Goal: Information Seeking & Learning: Check status

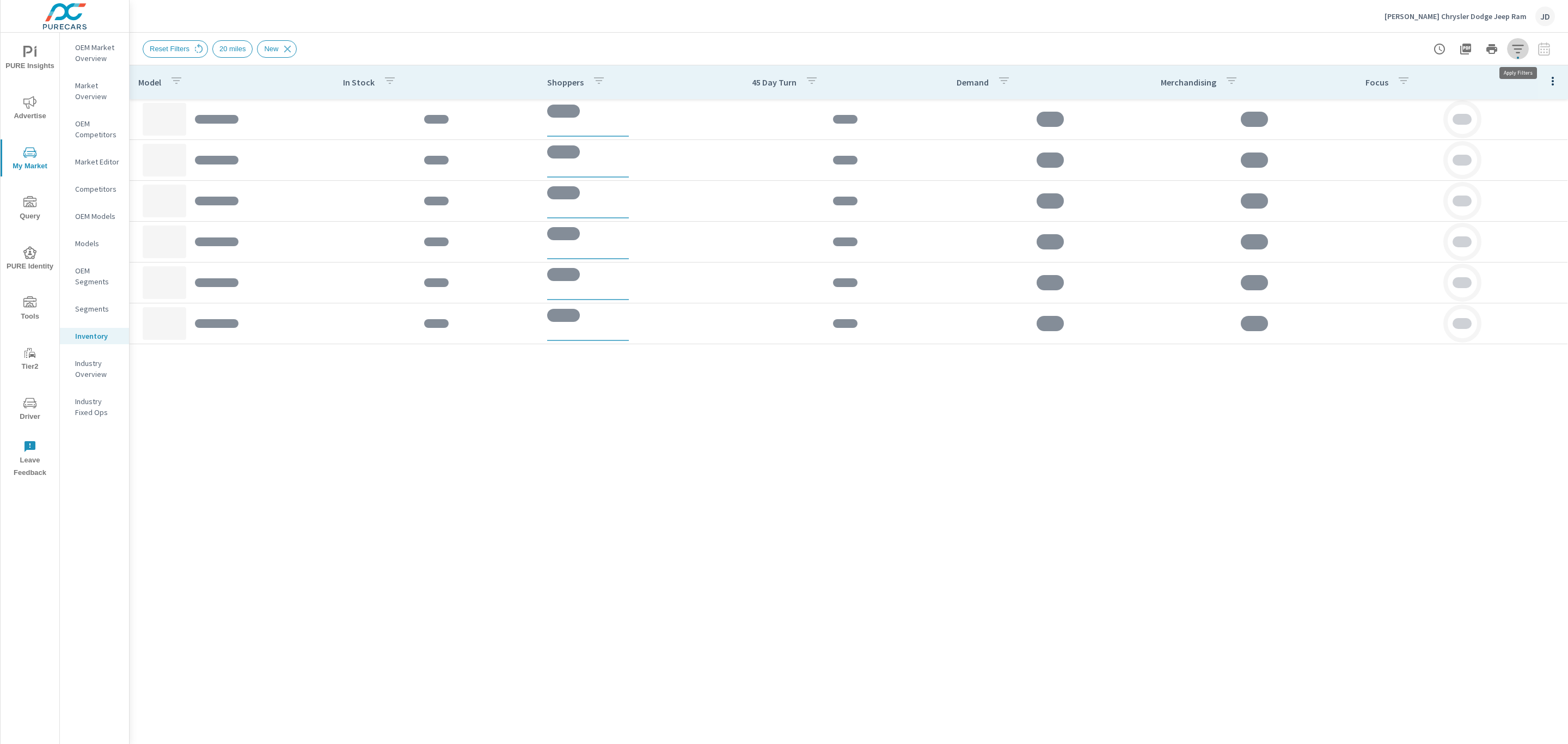
click at [1521, 51] on icon "button" at bounding box center [1517, 49] width 13 height 13
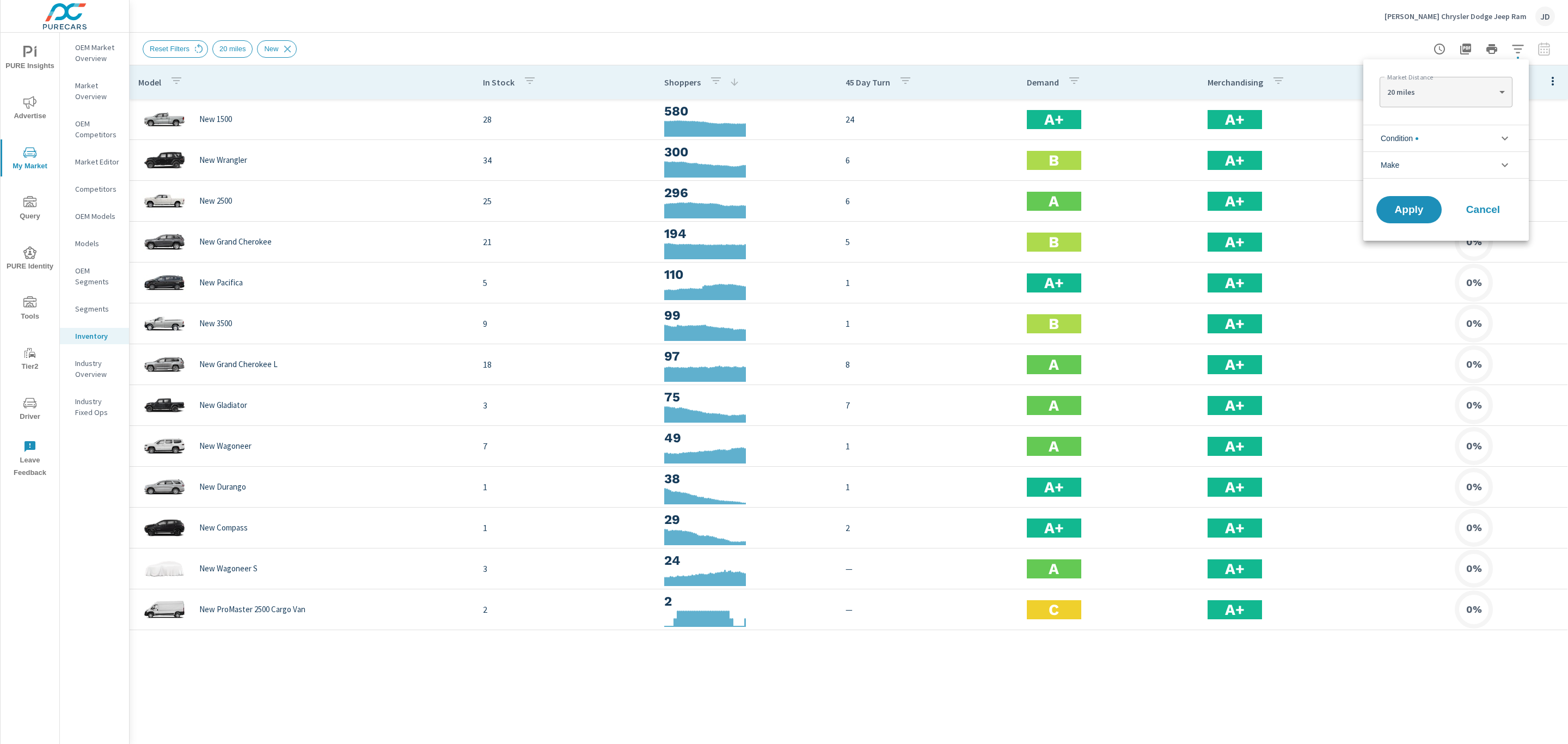
click at [1499, 136] on icon "filter options" at bounding box center [1505, 138] width 13 height 13
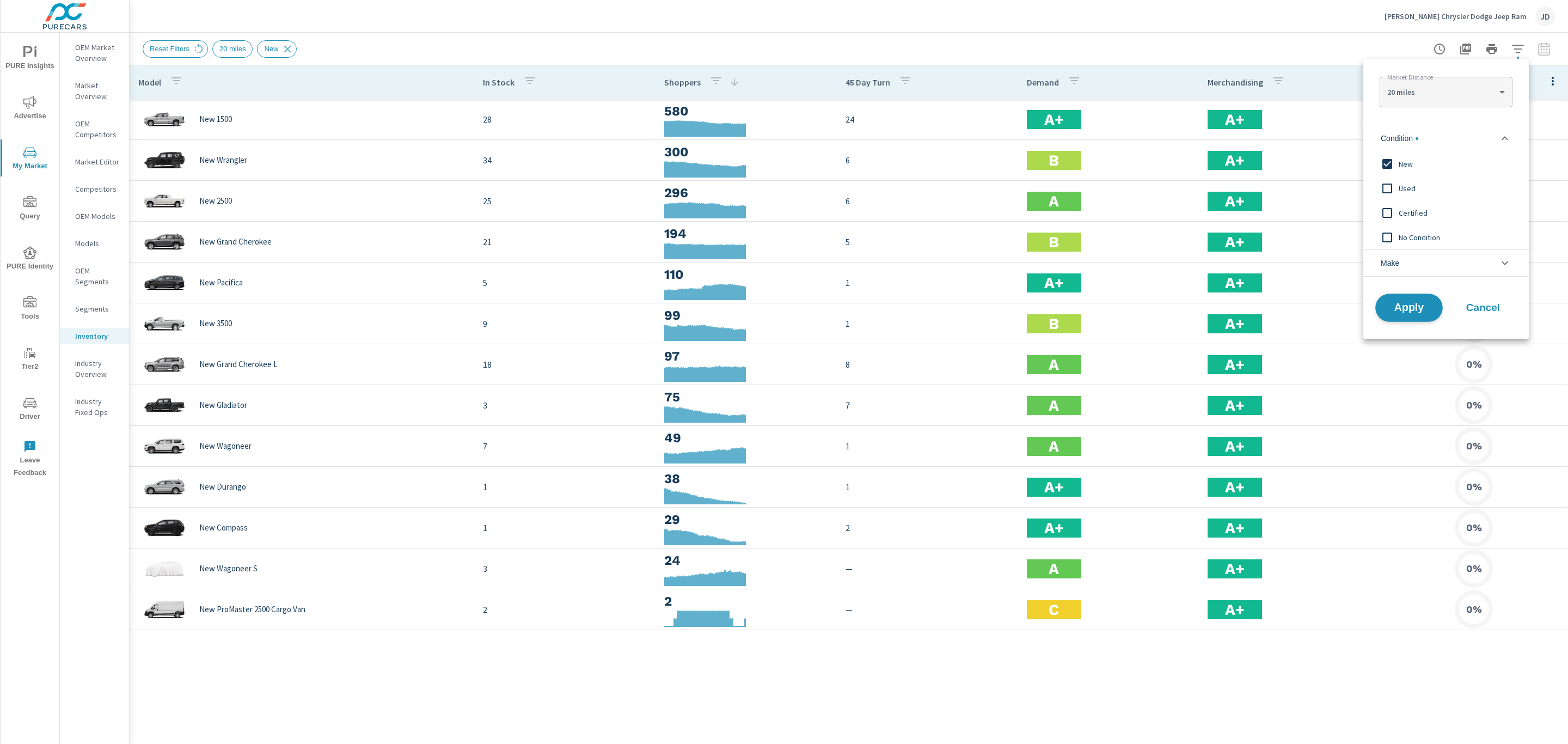
click at [1409, 315] on button "Apply" at bounding box center [1409, 307] width 68 height 29
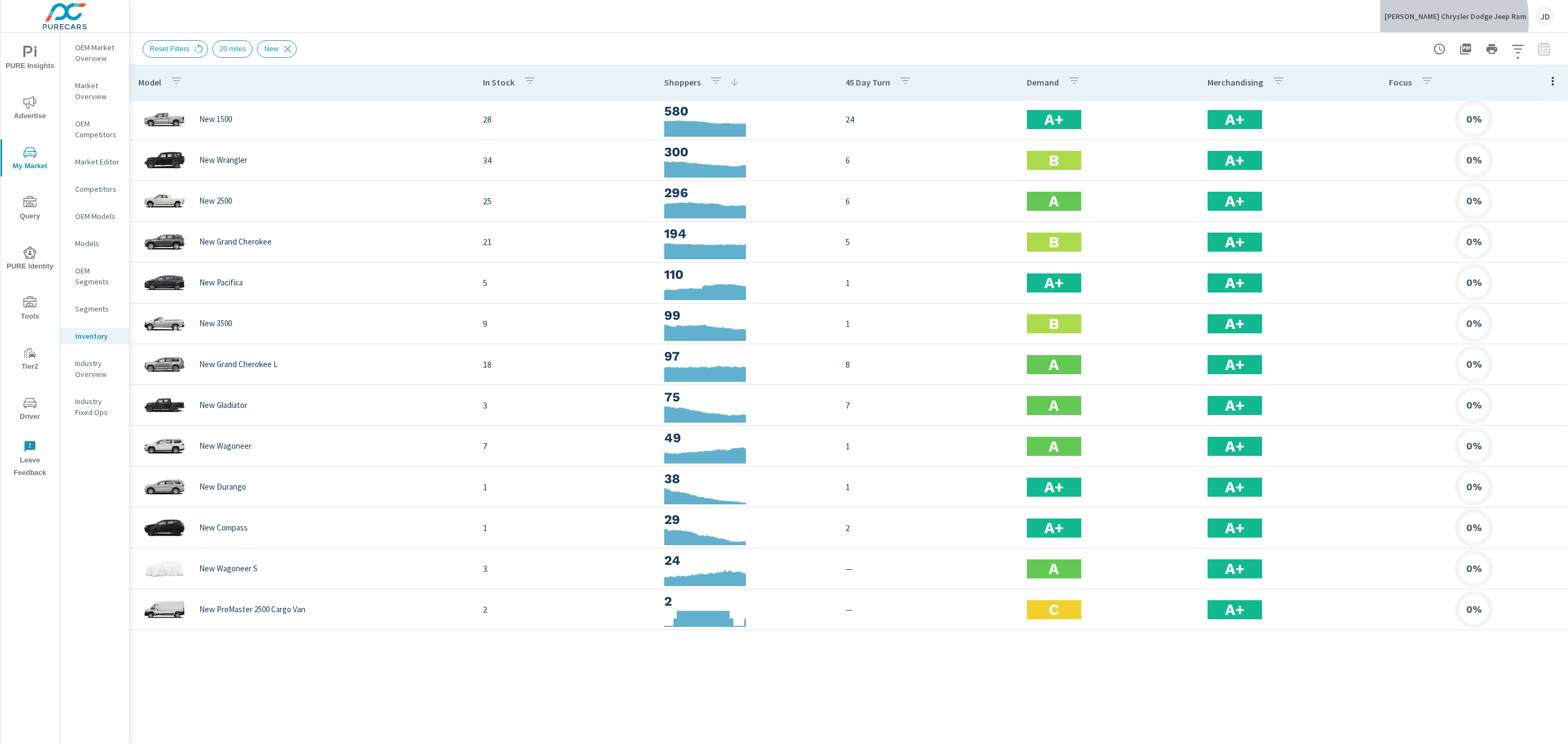
click at [1454, 20] on p "Denton Chrysler Dodge Jeep Ram" at bounding box center [1455, 16] width 142 height 10
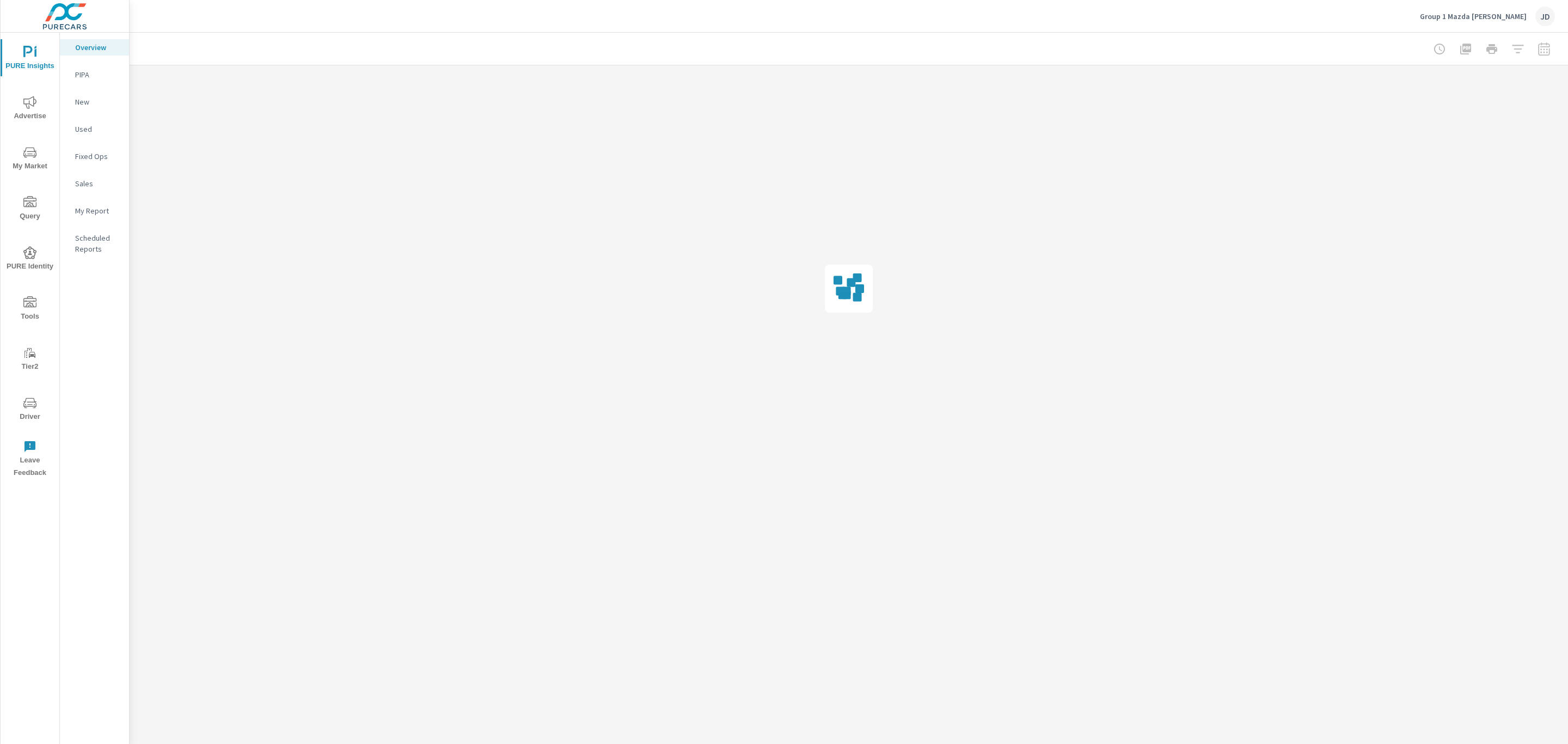
click at [18, 105] on span "Advertise" at bounding box center [30, 109] width 52 height 27
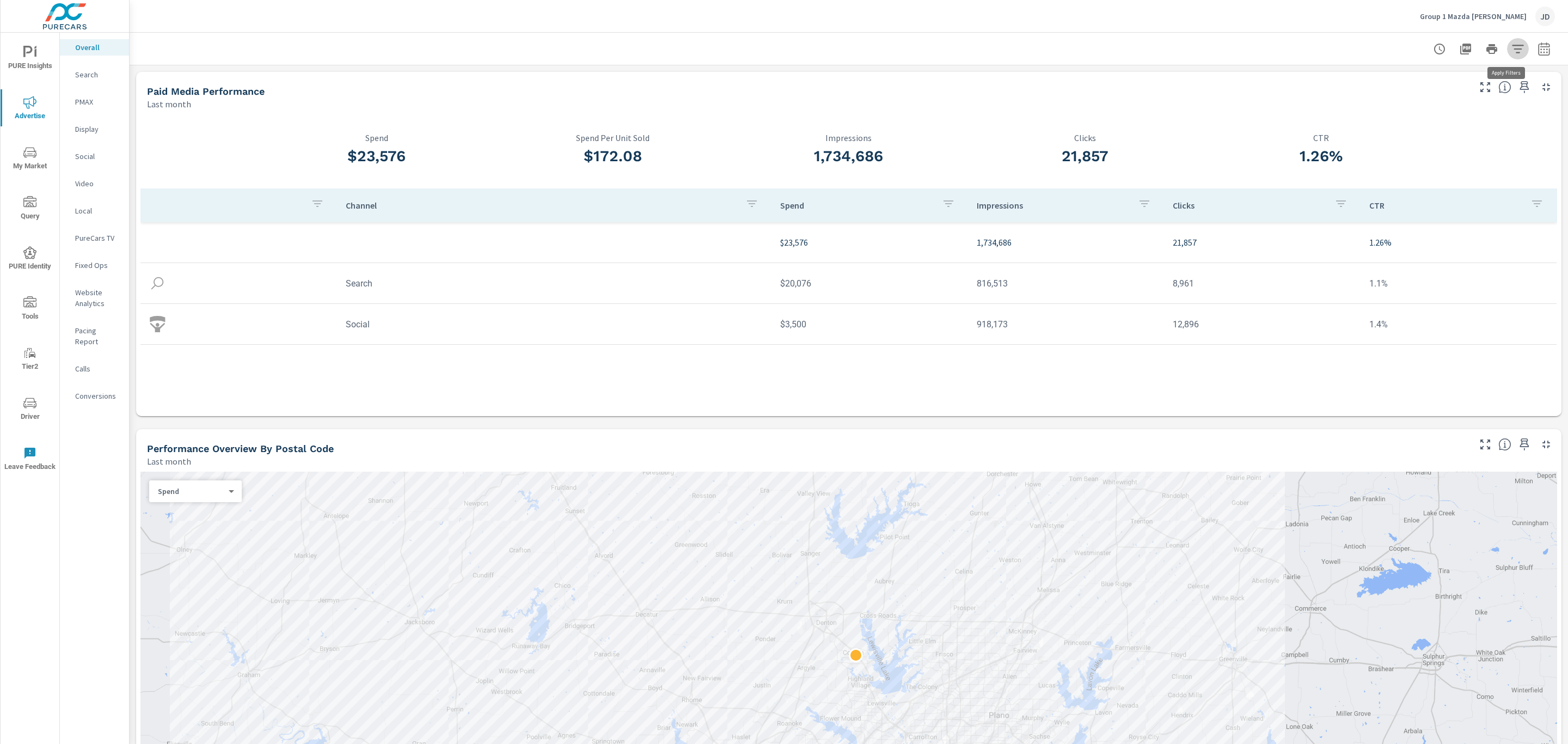
click at [1511, 47] on icon "button" at bounding box center [1517, 49] width 13 height 13
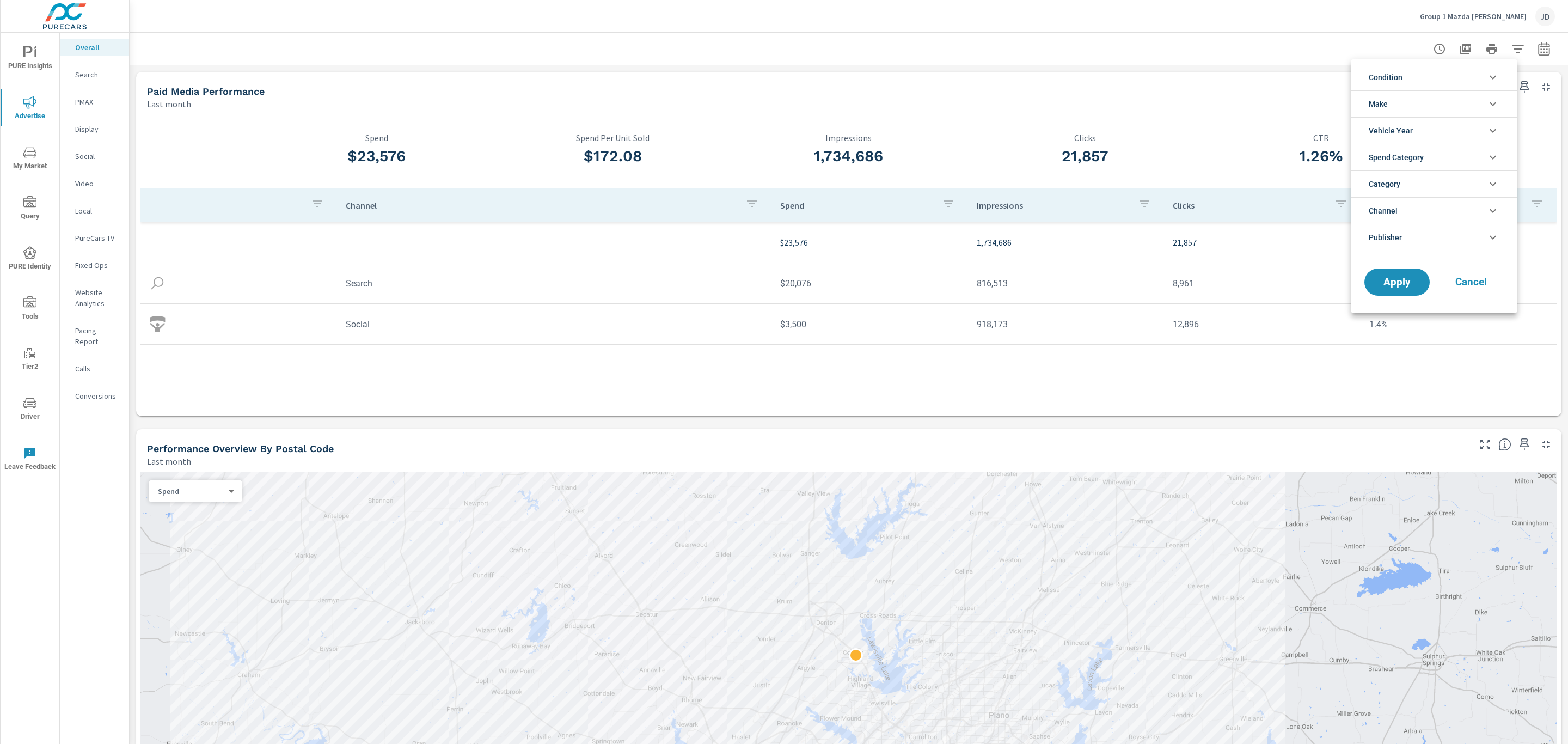
click at [1529, 49] on div at bounding box center [784, 372] width 1568 height 744
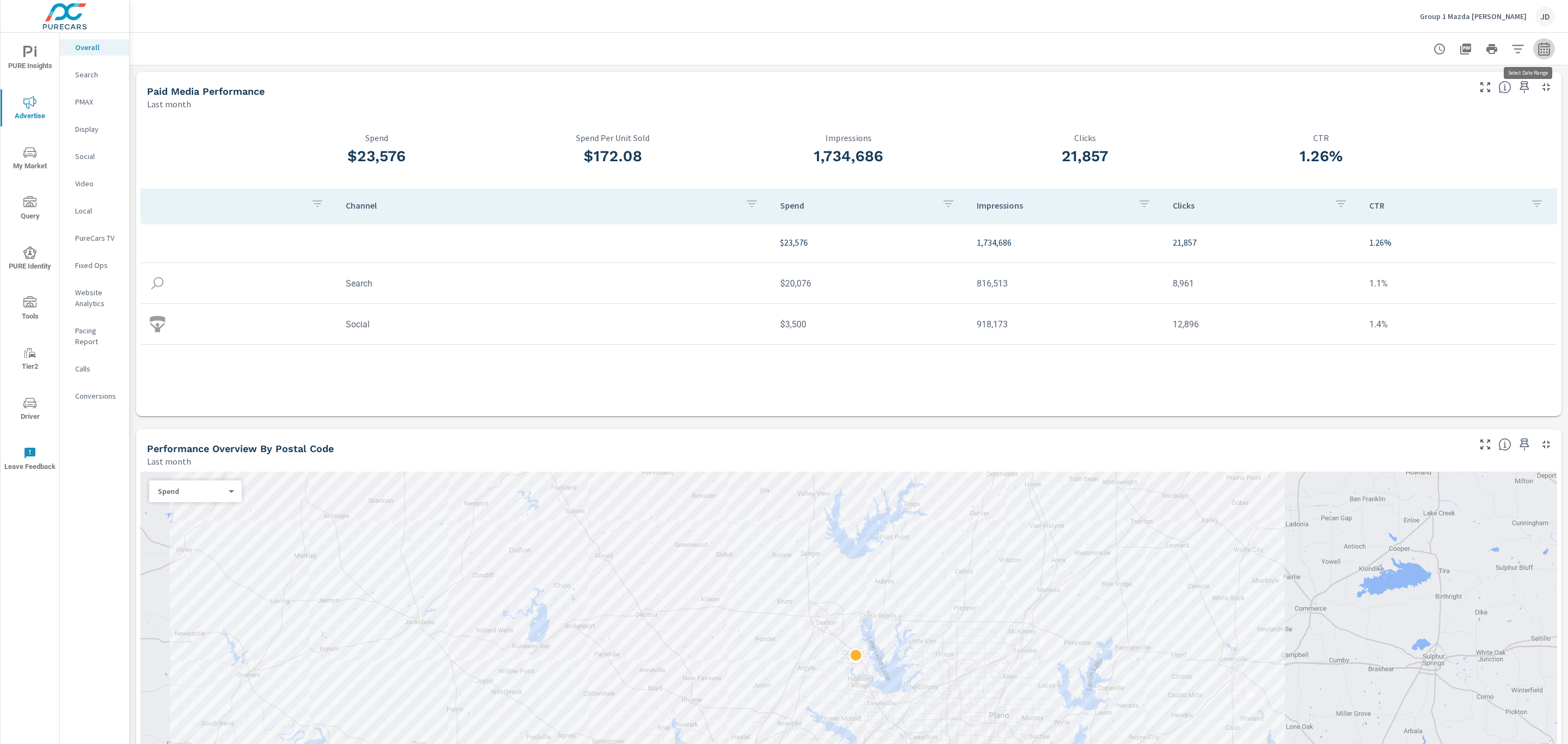
click at [1538, 51] on icon "button" at bounding box center [1544, 49] width 13 height 13
select select "Last month"
click at [1441, 121] on p "+ Add comparison" at bounding box center [1455, 122] width 139 height 13
click at [1438, 136] on select "Custom Previous period Previous month Previous year" at bounding box center [1444, 142] width 109 height 22
select select "Previous month"
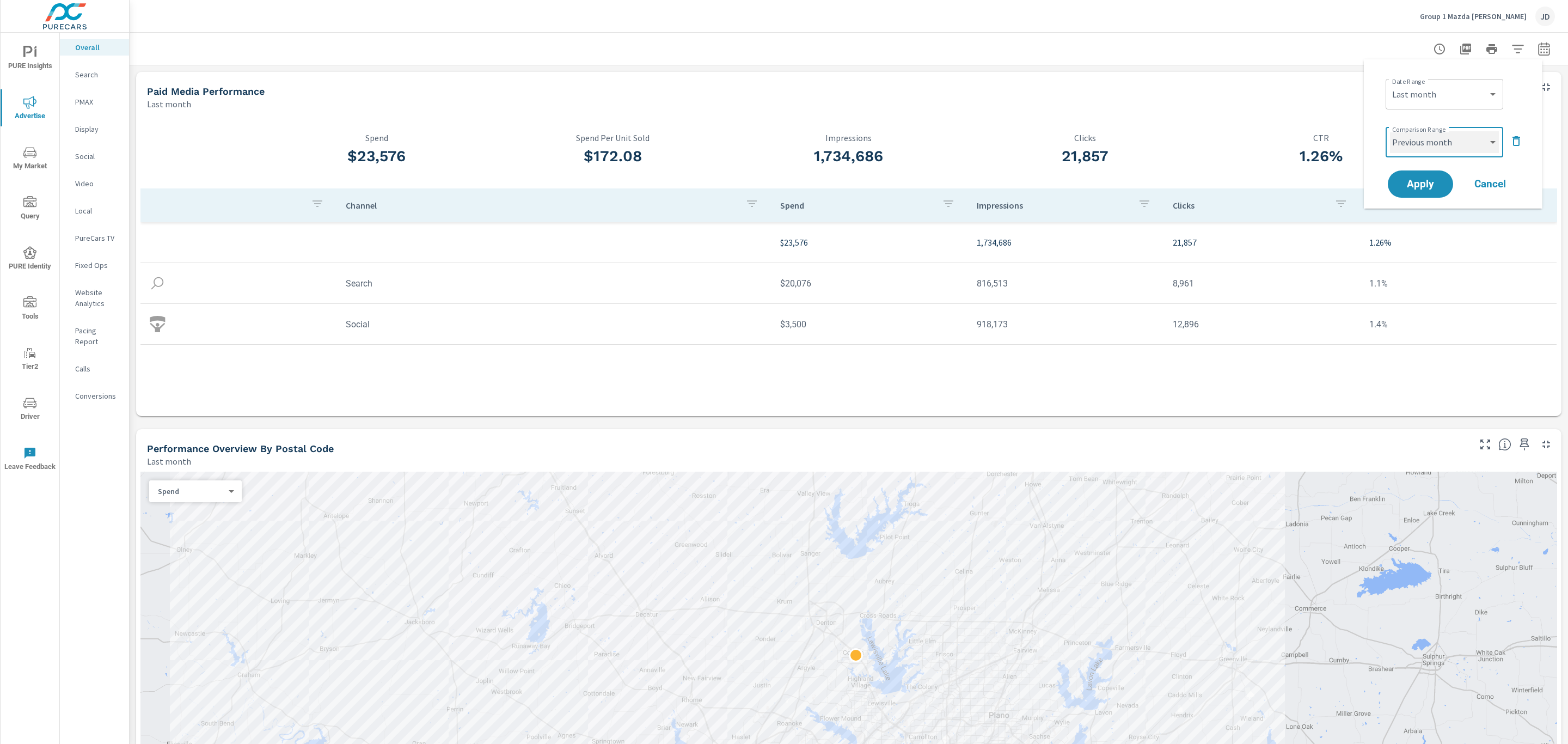
click at [1390, 132] on select "Custom Previous period Previous month Previous year" at bounding box center [1444, 142] width 109 height 22
click at [1437, 189] on button "Apply" at bounding box center [1420, 184] width 68 height 29
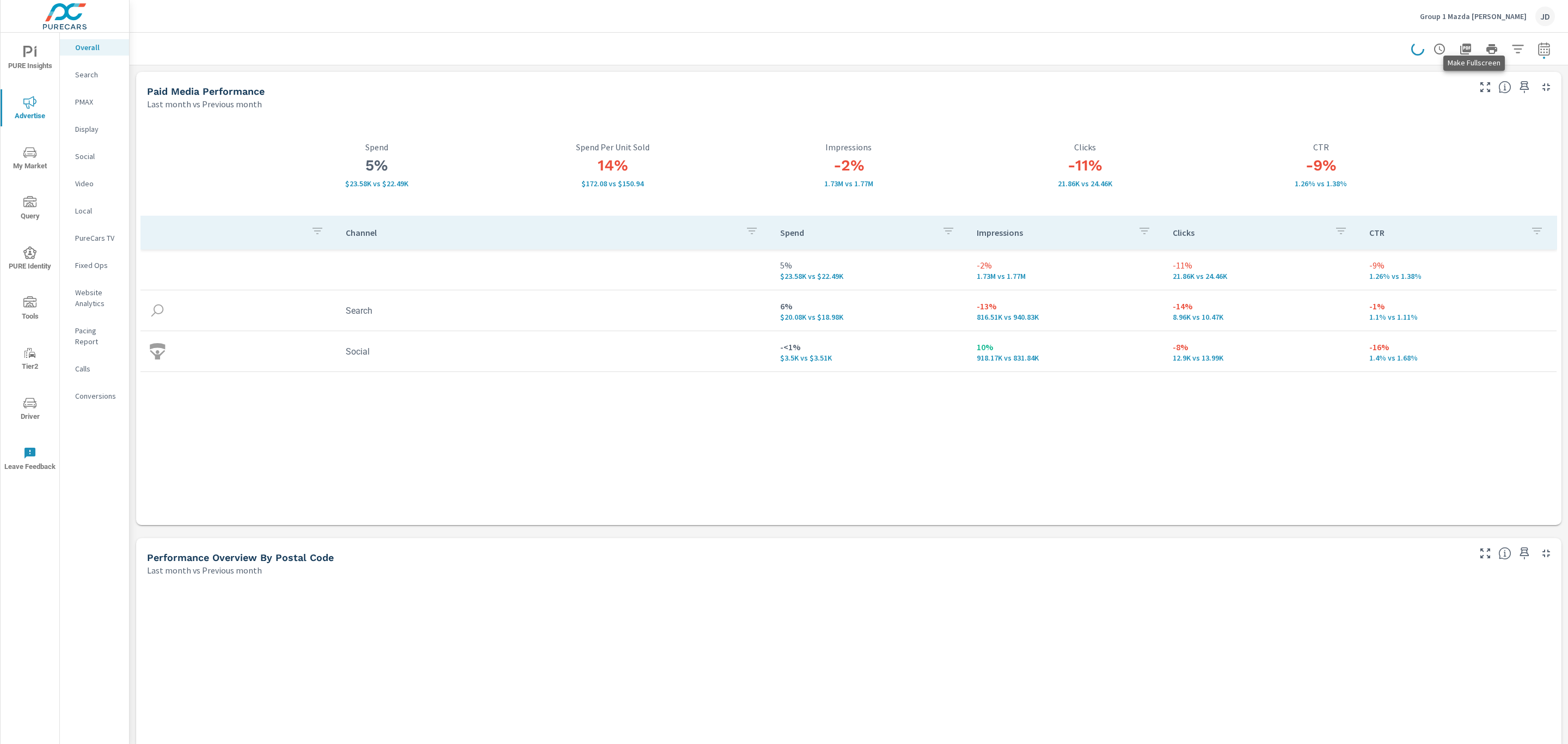
click at [1479, 83] on icon "button" at bounding box center [1485, 86] width 13 height 13
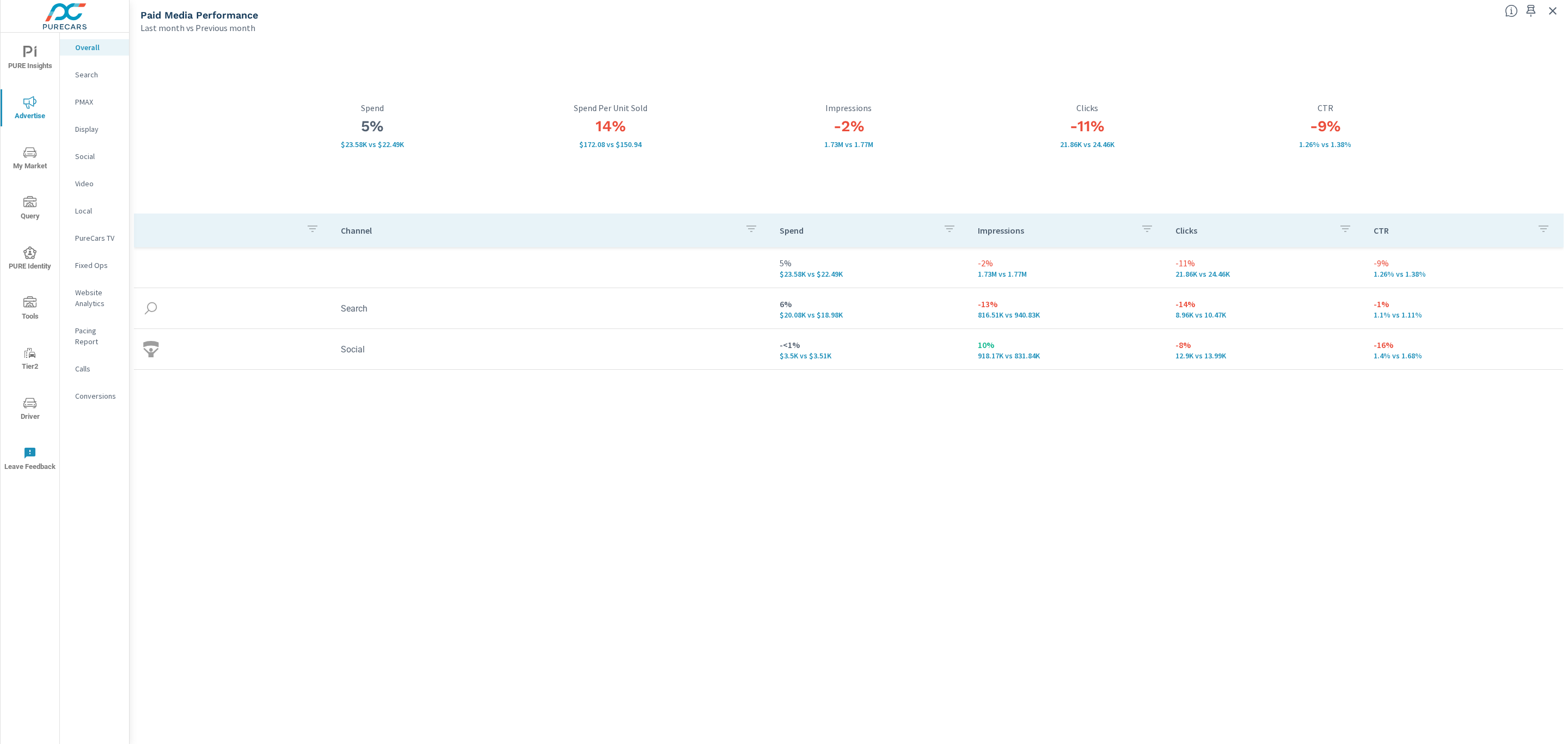
click at [77, 77] on p "Search" at bounding box center [97, 75] width 45 height 11
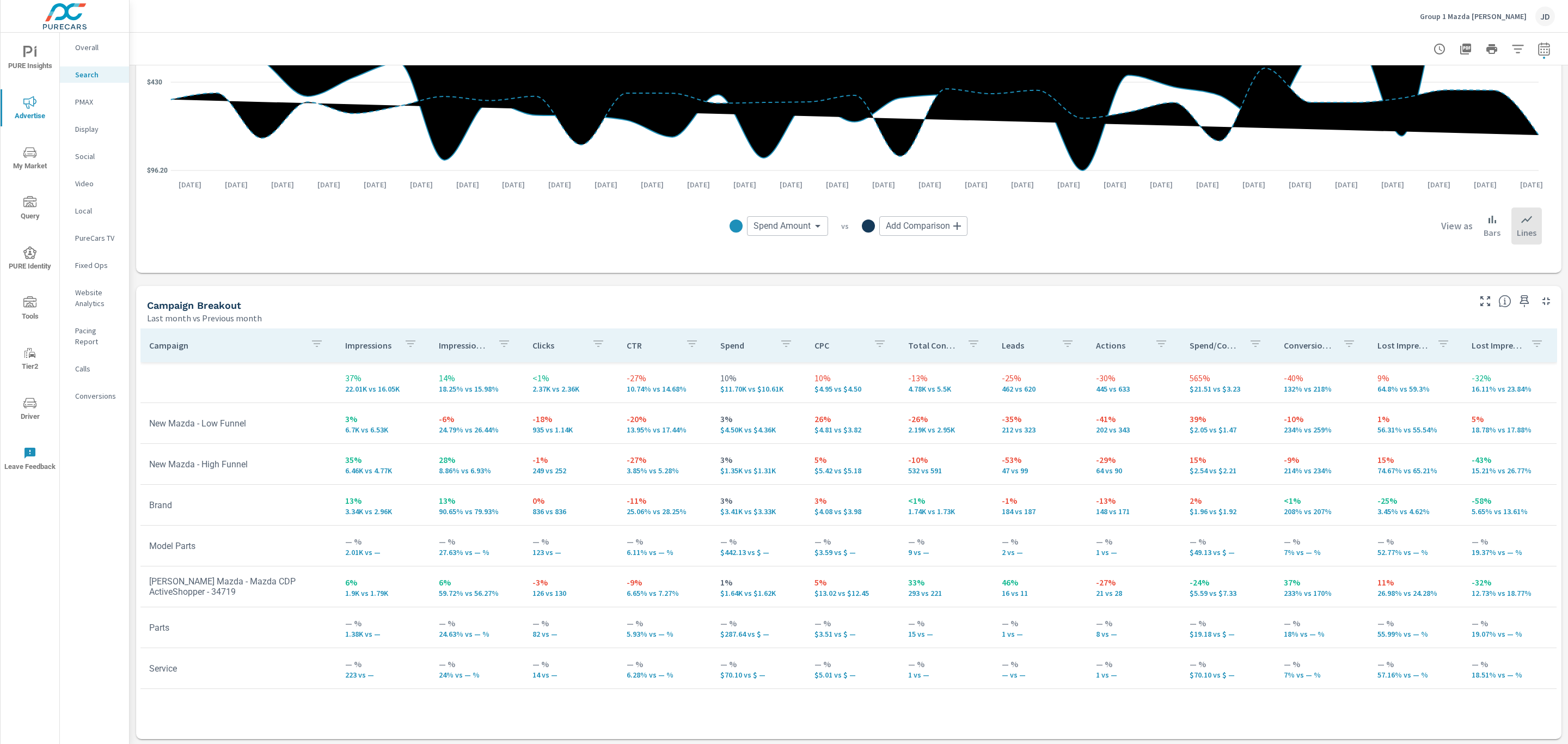
scroll to position [837, 0]
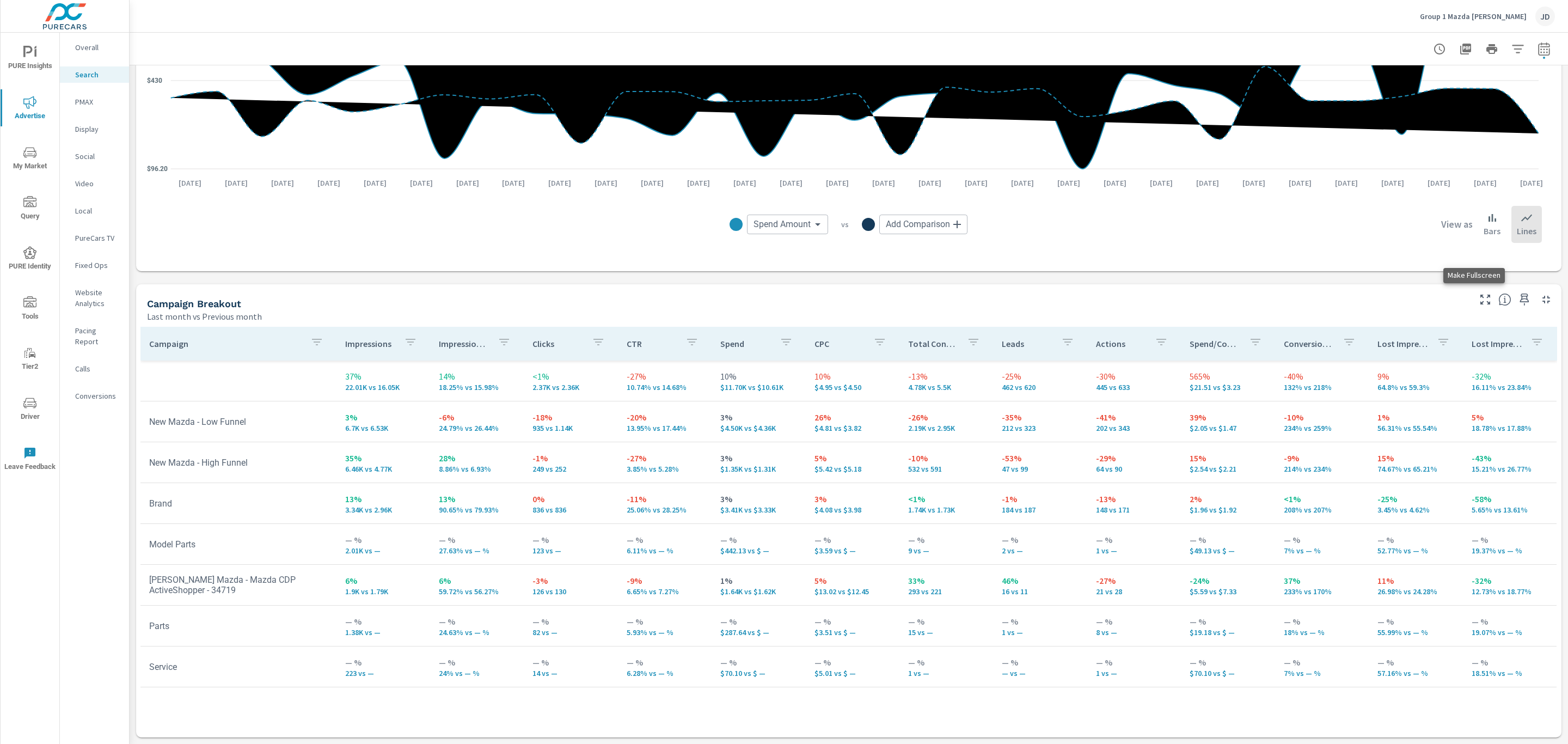
click at [1479, 301] on icon "button" at bounding box center [1485, 299] width 13 height 13
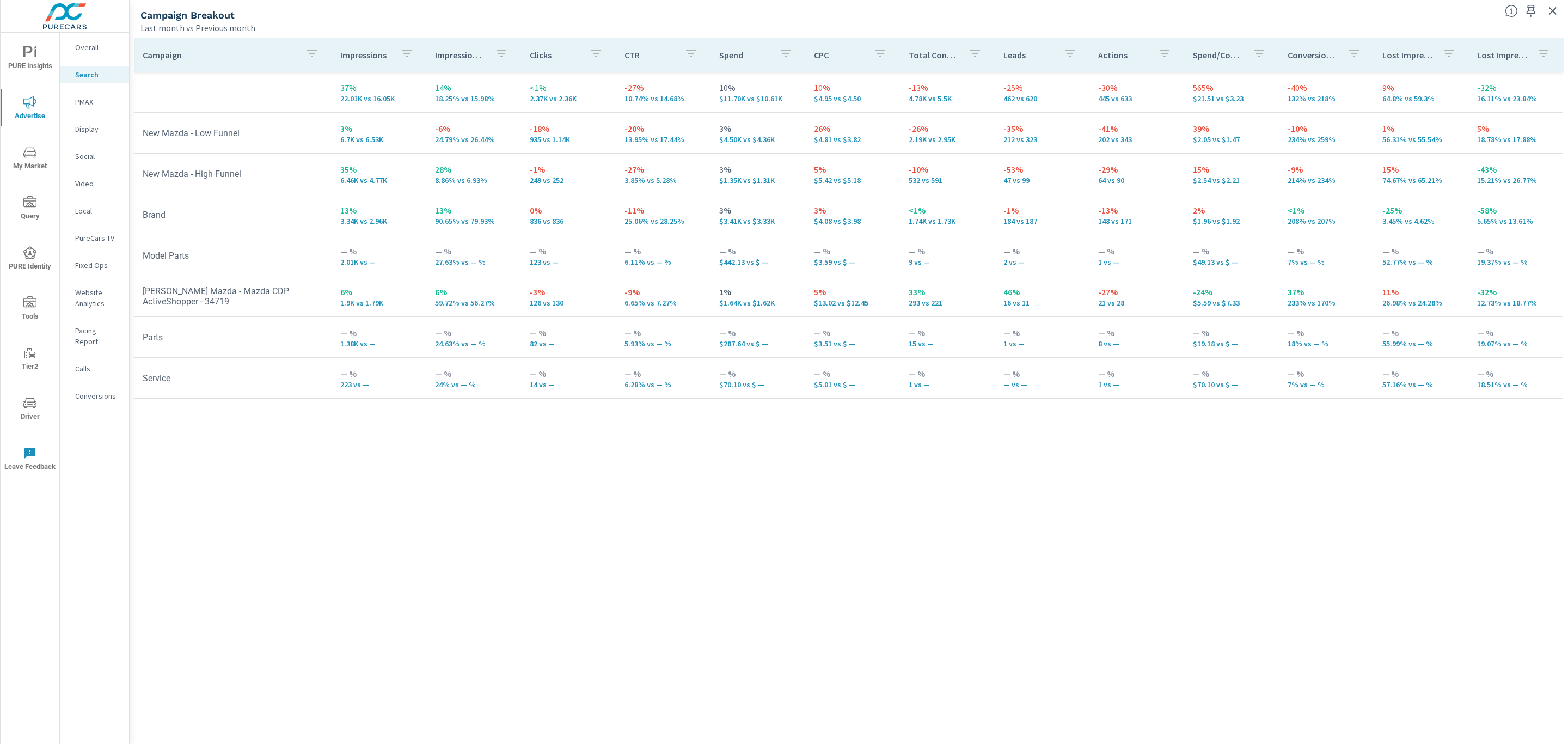
click at [345, 528] on div "Campaign Impressions Impression Share Clicks CTR Spend CPC Total Conversions Le…" at bounding box center [849, 381] width 1430 height 686
click at [91, 102] on p "PMAX" at bounding box center [97, 102] width 45 height 11
